Goal: Task Accomplishment & Management: Use online tool/utility

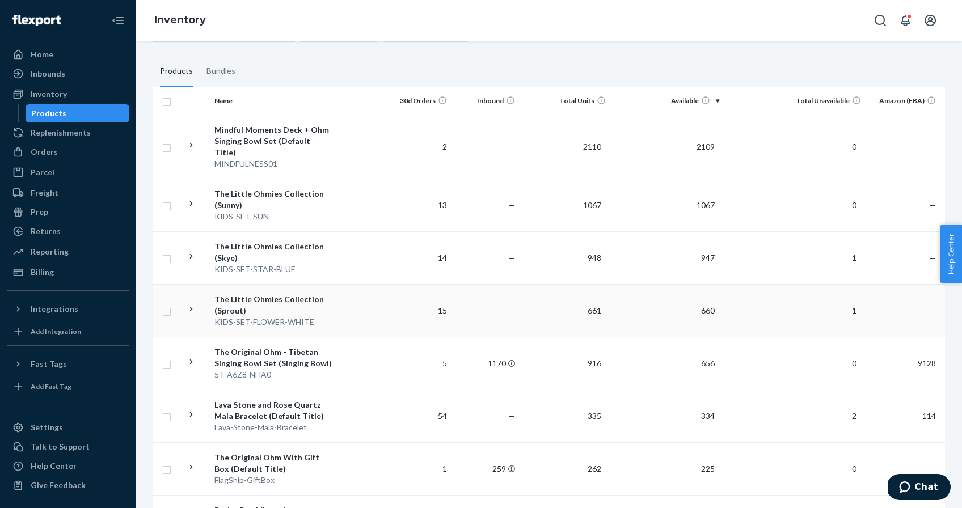
scroll to position [96, 0]
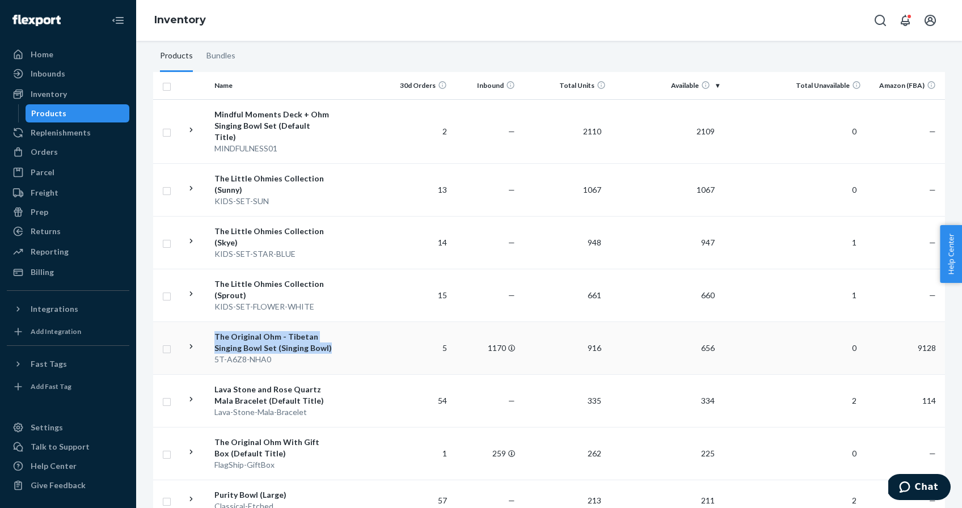
drag, startPoint x: 333, startPoint y: 339, endPoint x: 194, endPoint y: 327, distance: 140.0
click at [194, 327] on tr "The Original Ohm - Tibetan Singing Bowl Set (Singing Bowl) 5T-A6Z8-NHA0 5 1170 …" at bounding box center [549, 348] width 792 height 53
copy div "The Original Ohm - Tibetan Singing Bowl Set (Singing Bowl)"
drag, startPoint x: 290, startPoint y: 351, endPoint x: 216, endPoint y: 357, distance: 74.0
click at [216, 357] on td "The Original Ohm - Tibetan Singing Bowl Set (Singing Bowl) 5T-A6Z8-NHA0" at bounding box center [274, 348] width 128 height 53
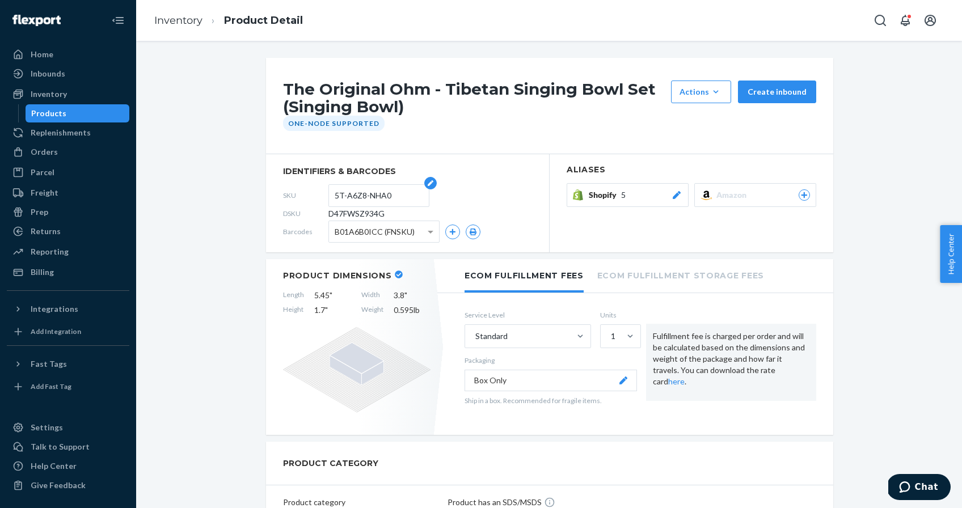
click at [355, 193] on input "5T-A6Z8-NHA0" at bounding box center [379, 196] width 88 height 22
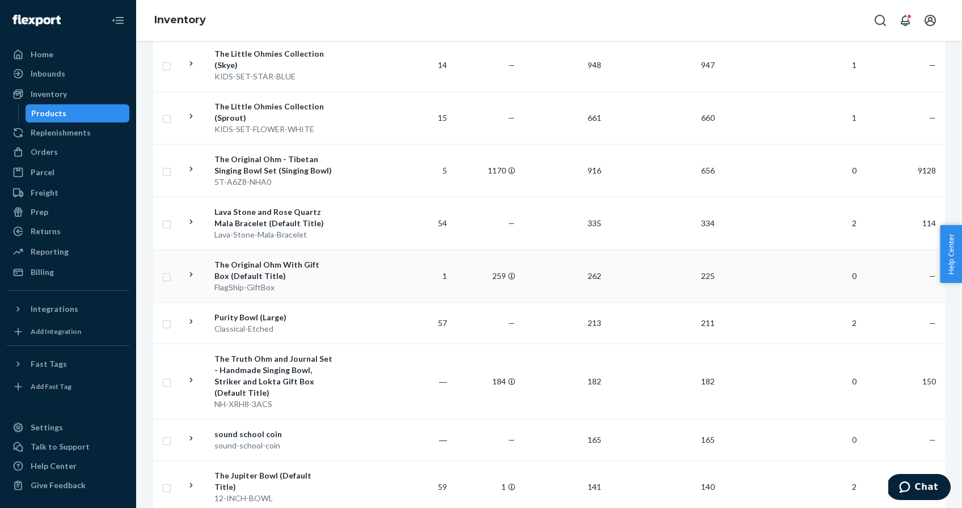
scroll to position [276, 0]
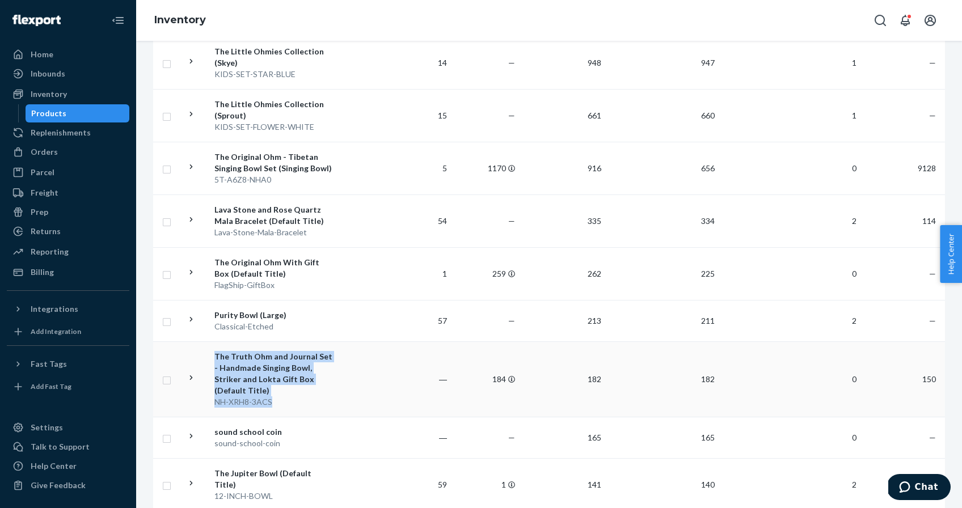
drag, startPoint x: 343, startPoint y: 367, endPoint x: 213, endPoint y: 343, distance: 132.7
click at [213, 343] on tr "The Truth Ohm and Journal Set - Handmade Singing Bowl, Striker and Lokta Gift B…" at bounding box center [549, 378] width 792 height 75
click at [289, 370] on div "The Truth Ohm and Journal Set - Handmade Singing Bowl, Striker and Lokta Gift B…" at bounding box center [273, 373] width 119 height 45
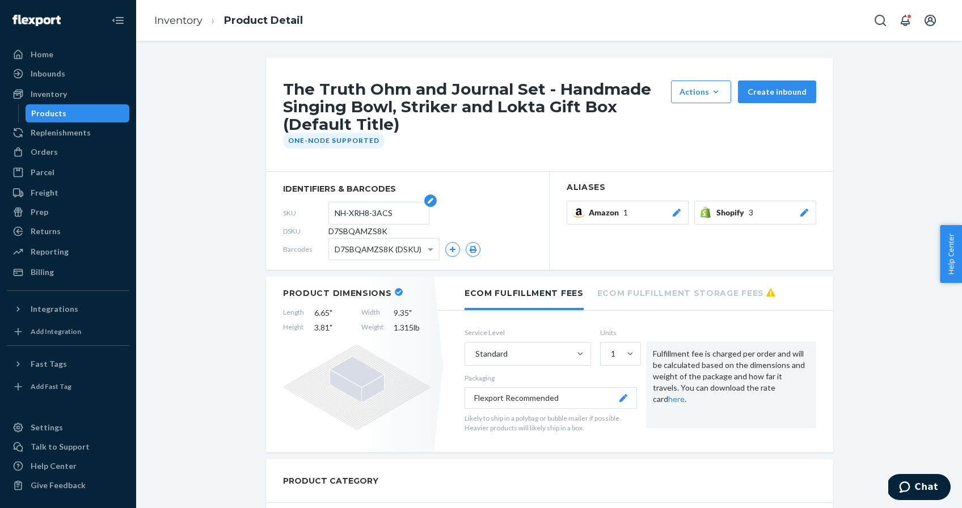
click at [374, 211] on input "NH-XRH8-3ACS" at bounding box center [379, 213] width 88 height 22
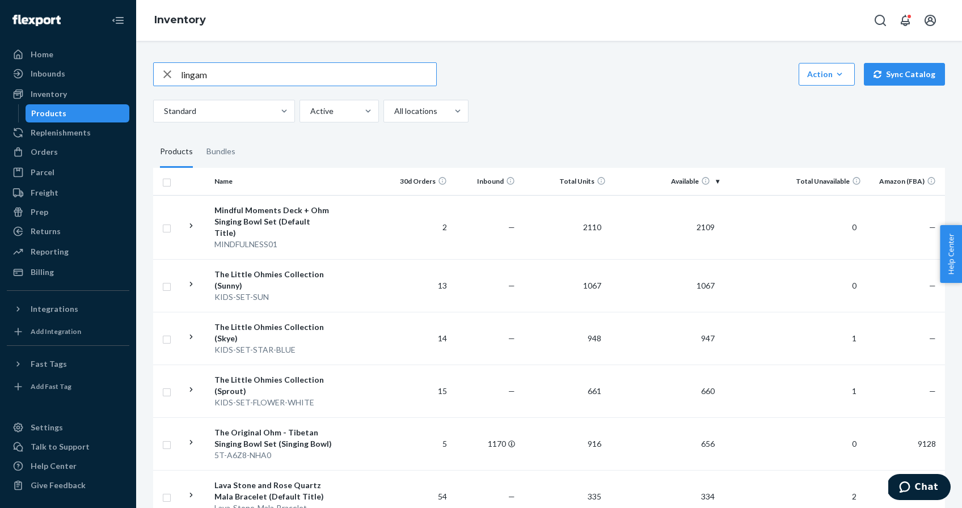
type input "lingam"
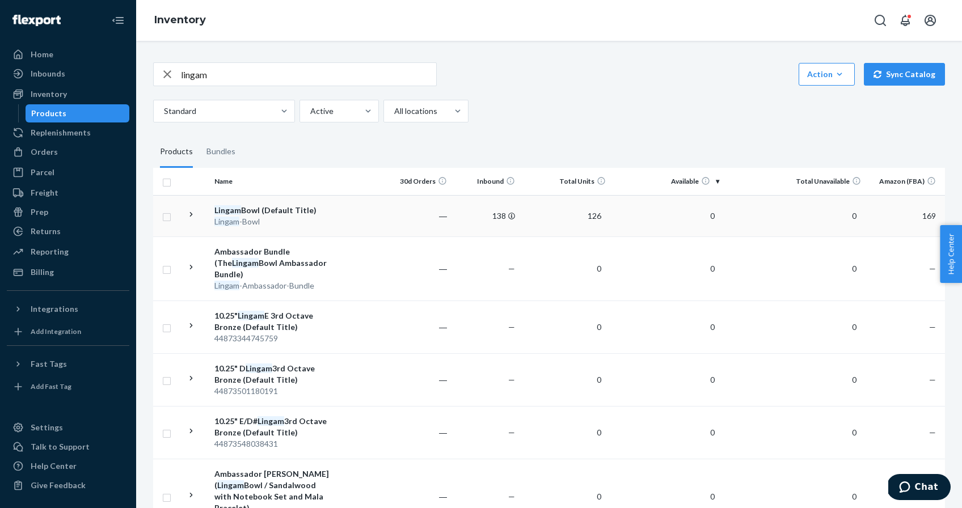
click at [366, 219] on td at bounding box center [360, 215] width 46 height 41
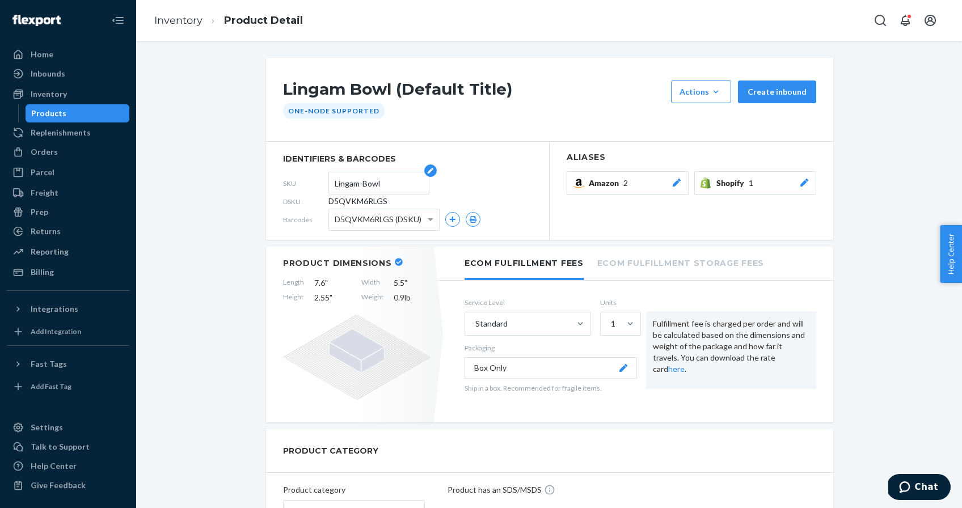
click at [386, 183] on input "Lingam-Bowl" at bounding box center [379, 183] width 88 height 22
click at [61, 92] on div "Inventory" at bounding box center [49, 93] width 36 height 11
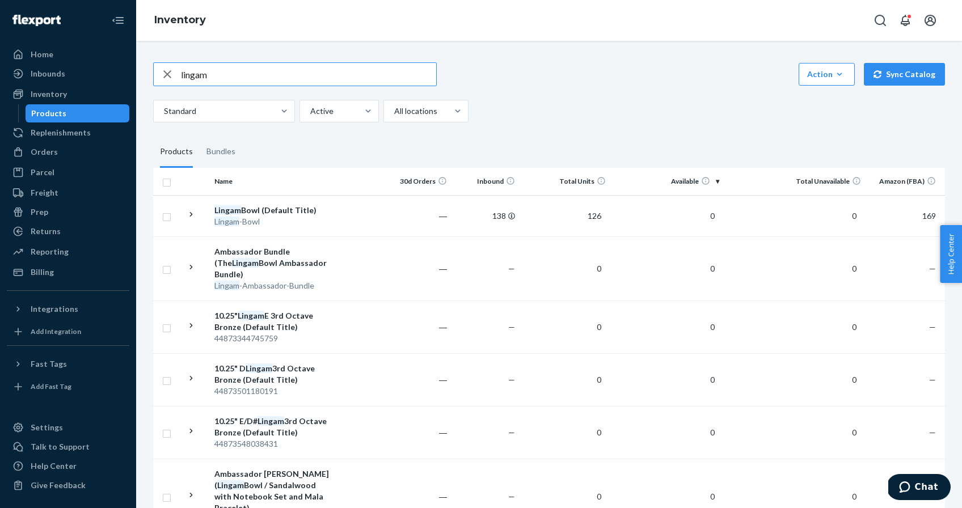
click at [168, 74] on icon "button" at bounding box center [167, 74] width 14 height 23
click at [566, 90] on div "Action Create product Create bundle Bulk create products Bulk update products B…" at bounding box center [549, 92] width 792 height 60
click at [88, 92] on div "Inventory" at bounding box center [68, 94] width 120 height 16
click at [52, 94] on div "Inventory" at bounding box center [49, 93] width 36 height 11
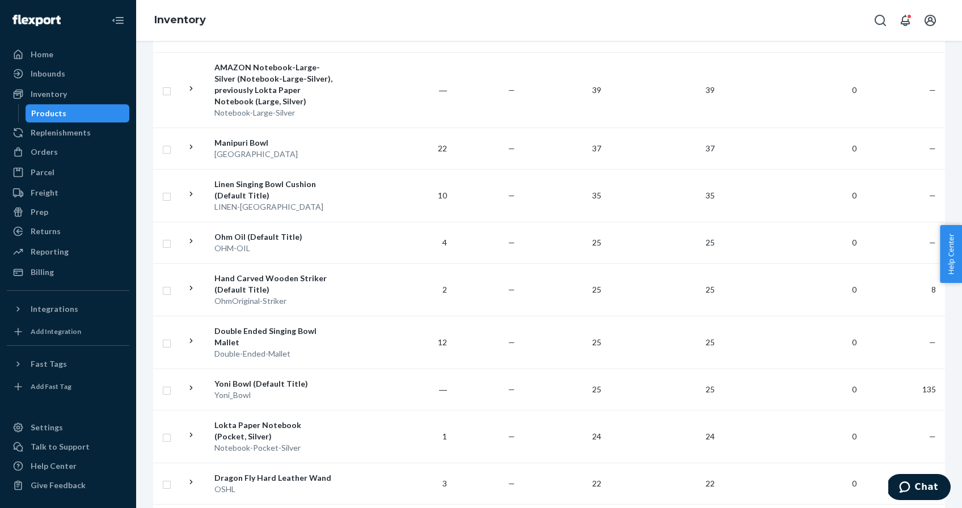
scroll to position [1144, 0]
